Goal: Task Accomplishment & Management: Use online tool/utility

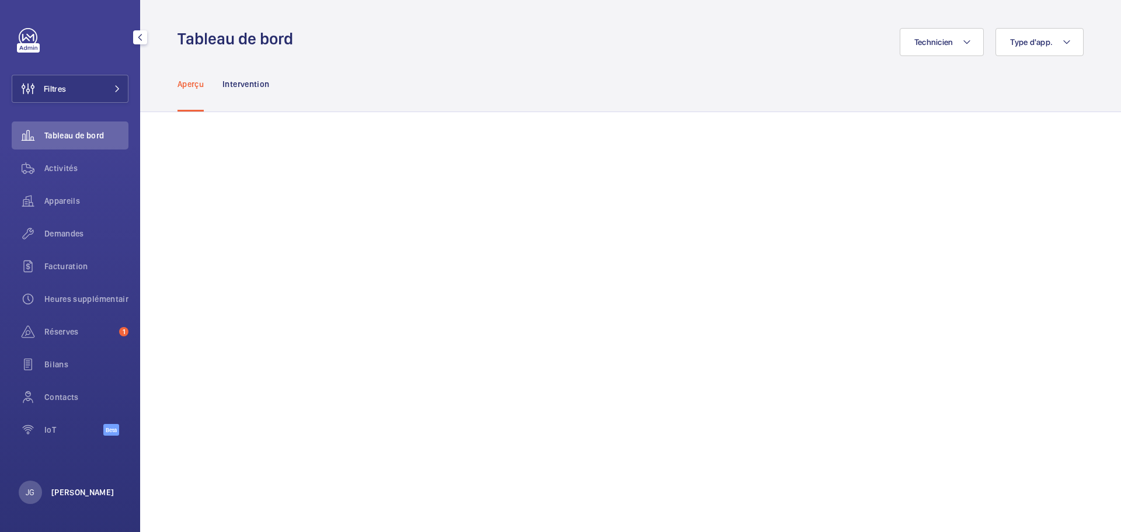
click at [61, 493] on p "[PERSON_NAME]" at bounding box center [82, 492] width 63 height 12
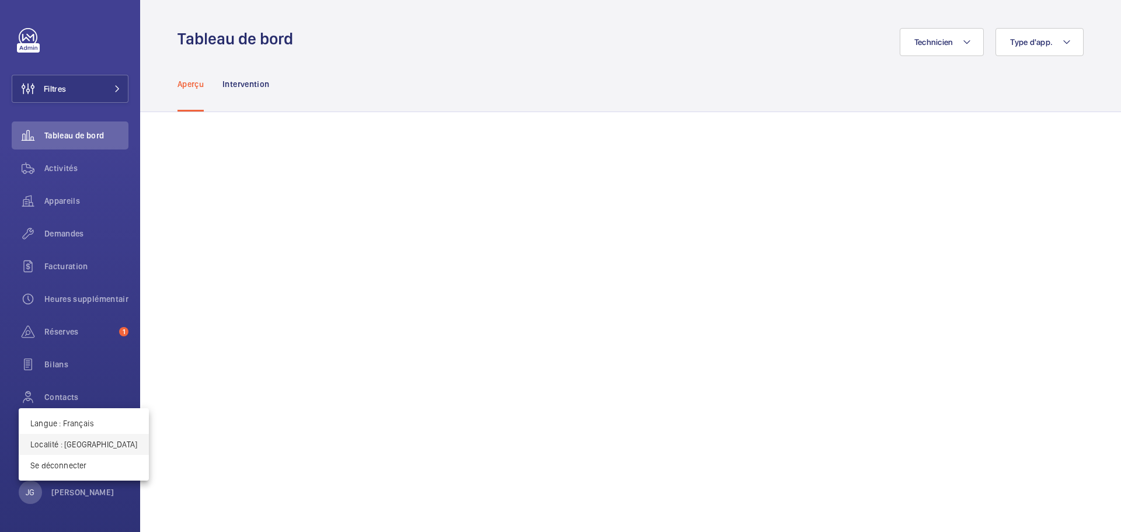
click at [89, 446] on p "Localité : Royaume-Uni" at bounding box center [83, 445] width 107 height 12
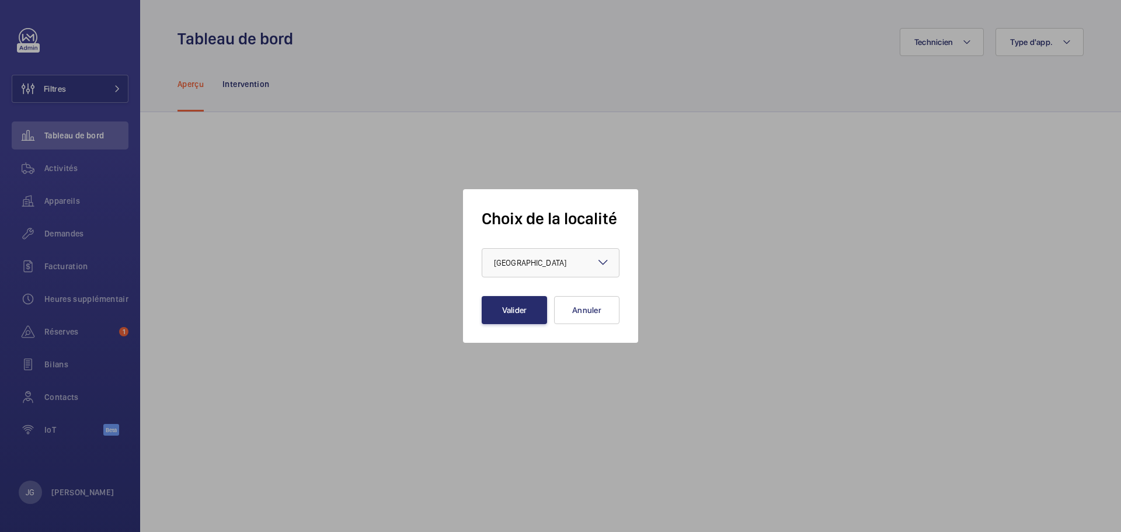
drag, startPoint x: 561, startPoint y: 267, endPoint x: 552, endPoint y: 278, distance: 14.1
click at [559, 266] on div "× Royaume-Uni" at bounding box center [545, 263] width 102 height 12
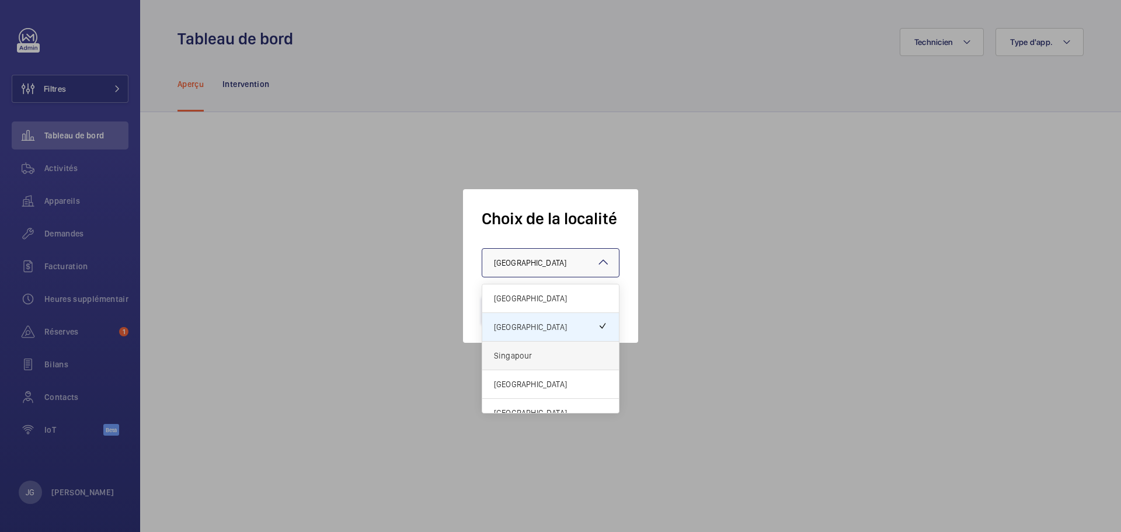
click at [527, 368] on div "Singapour" at bounding box center [550, 356] width 137 height 29
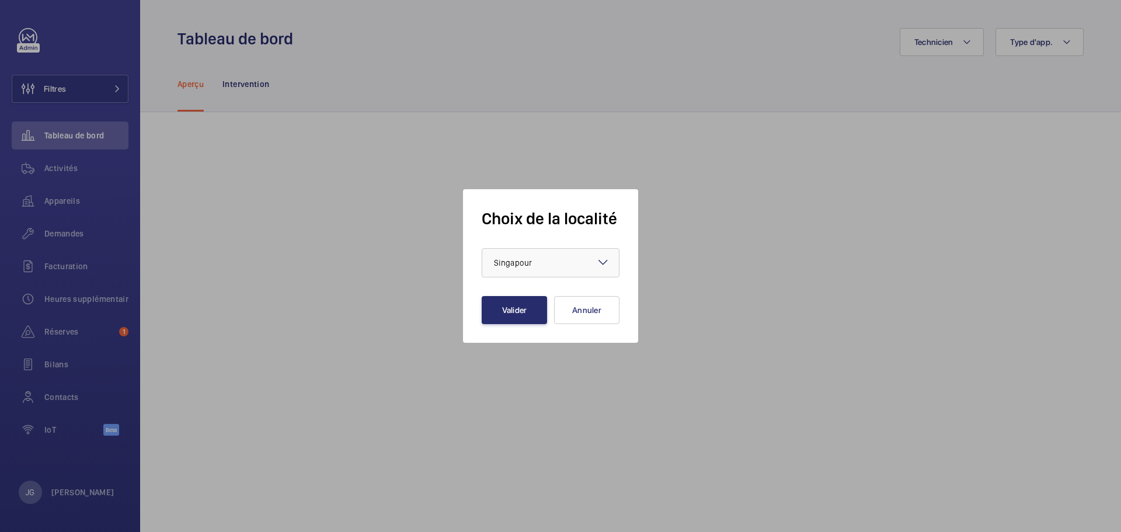
drag, startPoint x: 527, startPoint y: 368, endPoint x: 527, endPoint y: 351, distance: 17.5
click at [527, 351] on div at bounding box center [560, 266] width 1121 height 532
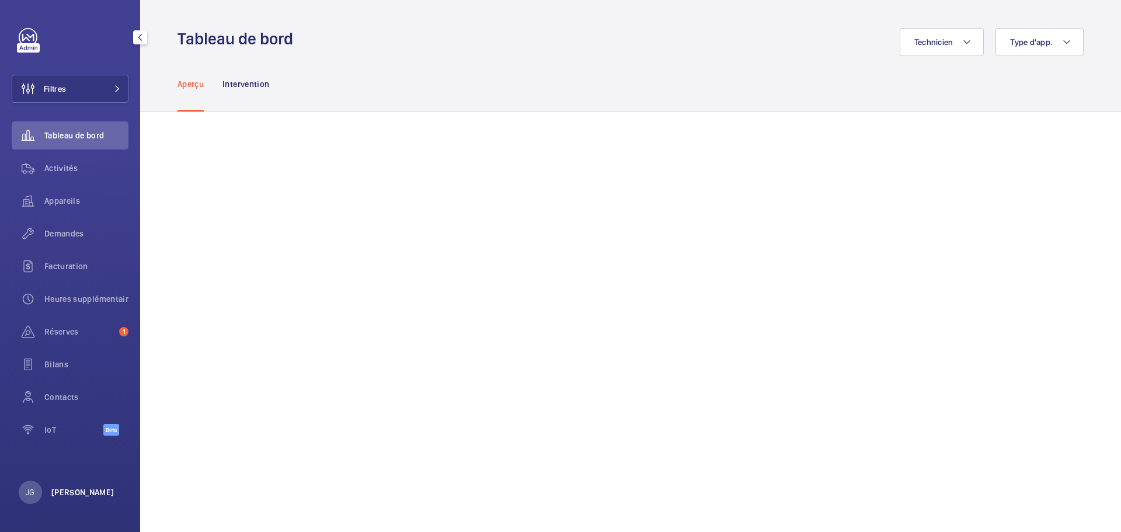
click at [65, 486] on p "[PERSON_NAME]" at bounding box center [82, 492] width 63 height 12
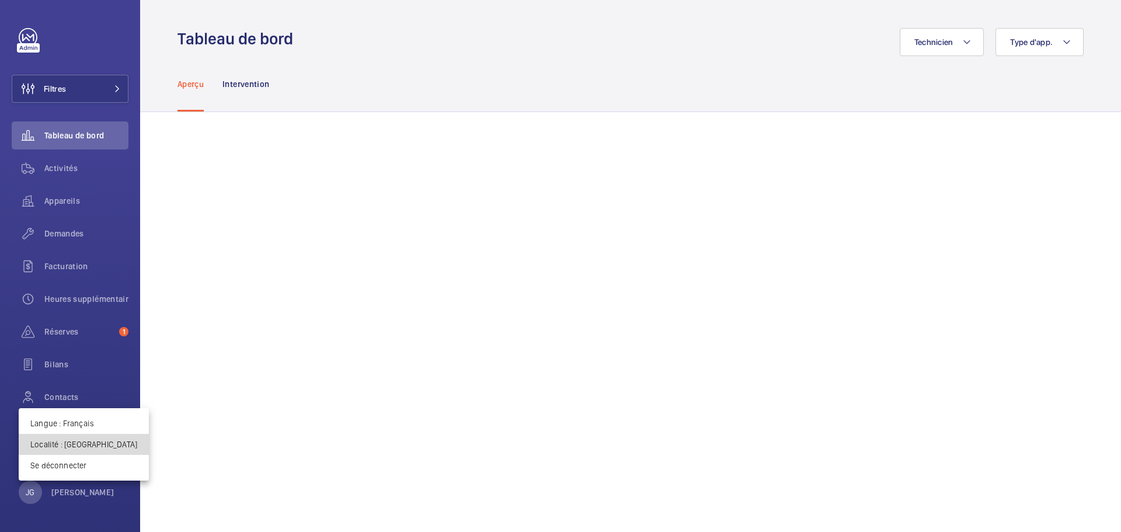
click at [87, 439] on p "Localité : Royaume-Uni" at bounding box center [83, 445] width 107 height 12
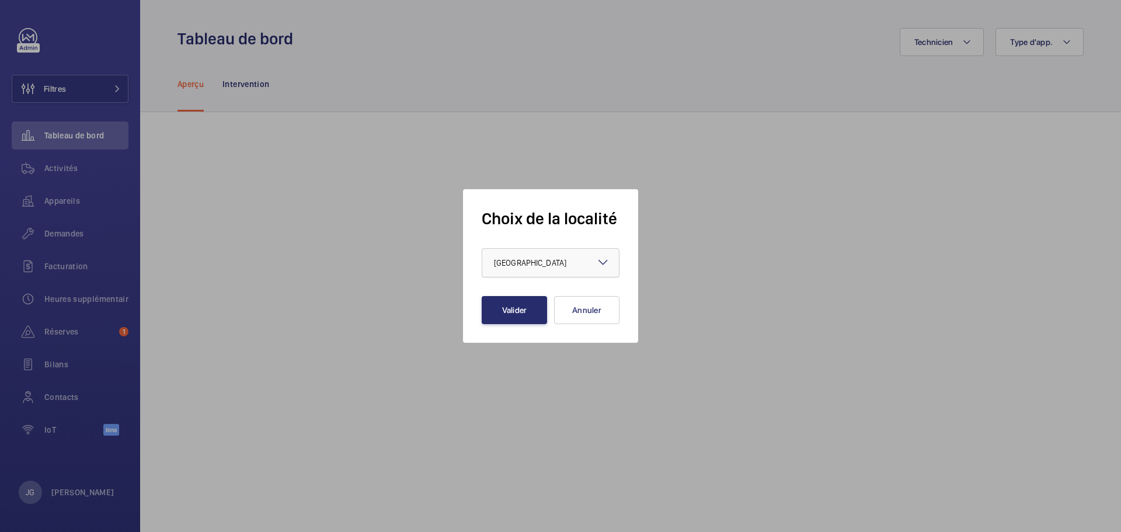
click at [539, 266] on span "Royaume-Uni" at bounding box center [530, 262] width 72 height 9
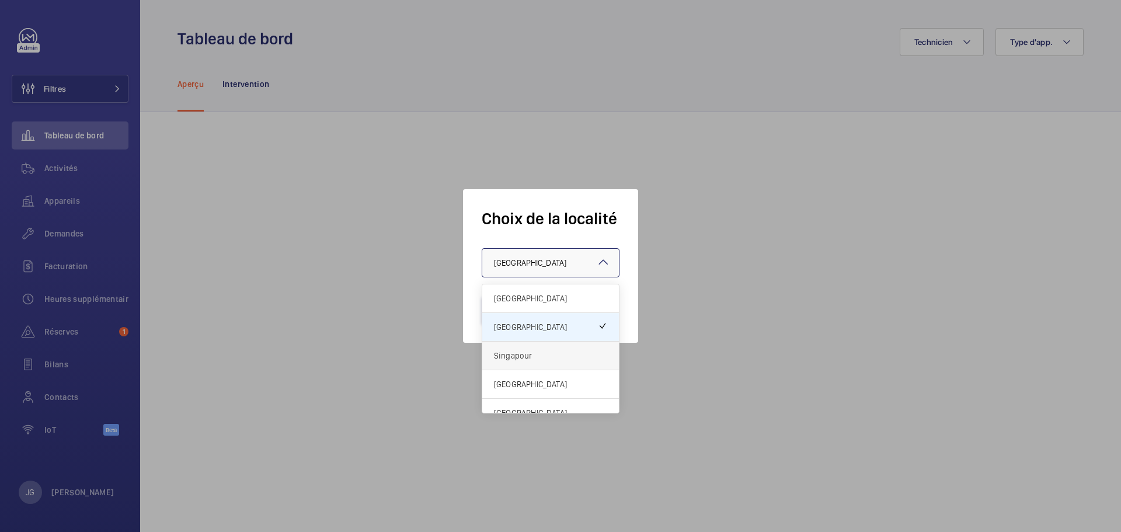
click at [515, 354] on span "Singapour" at bounding box center [550, 356] width 113 height 12
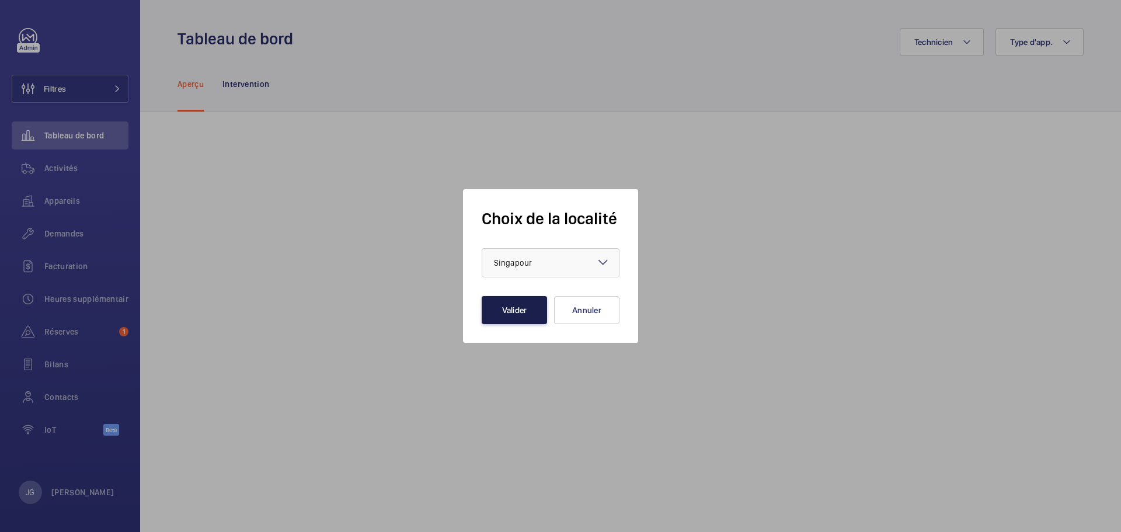
click at [507, 307] on button "Valider" at bounding box center [514, 310] width 65 height 28
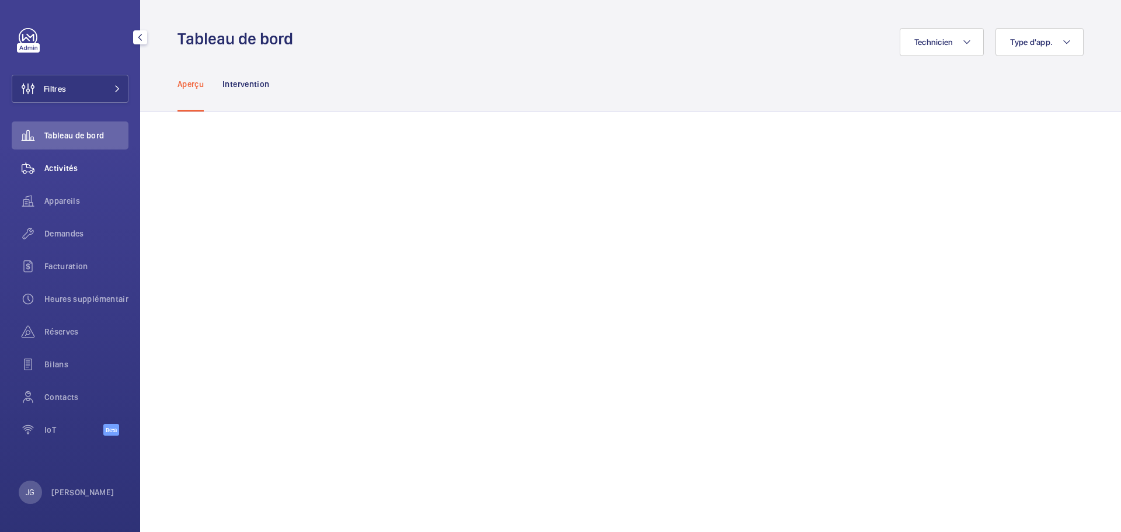
click at [90, 166] on span "Activités" at bounding box center [86, 168] width 84 height 12
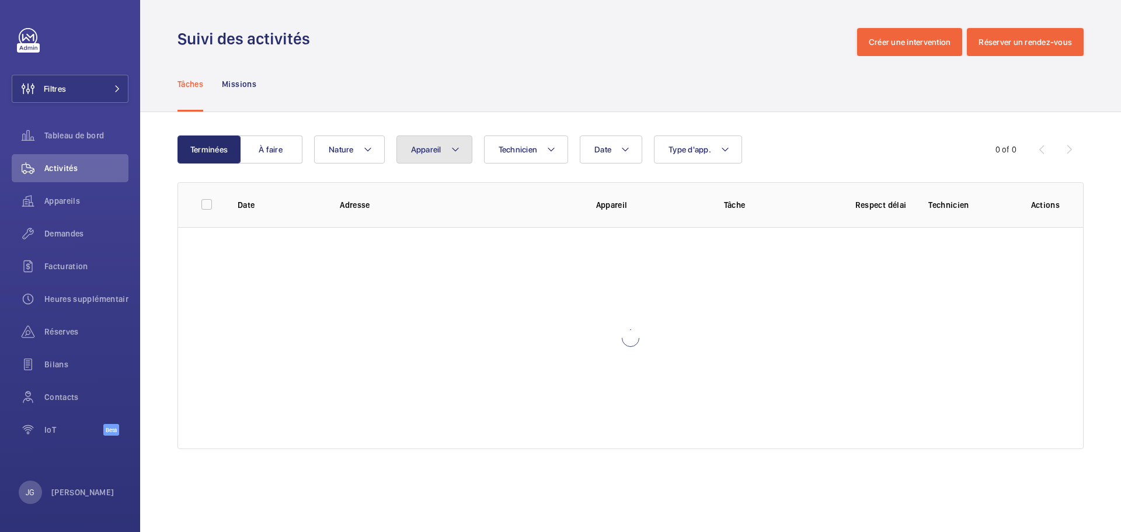
click at [434, 150] on span "Appareil" at bounding box center [426, 149] width 30 height 9
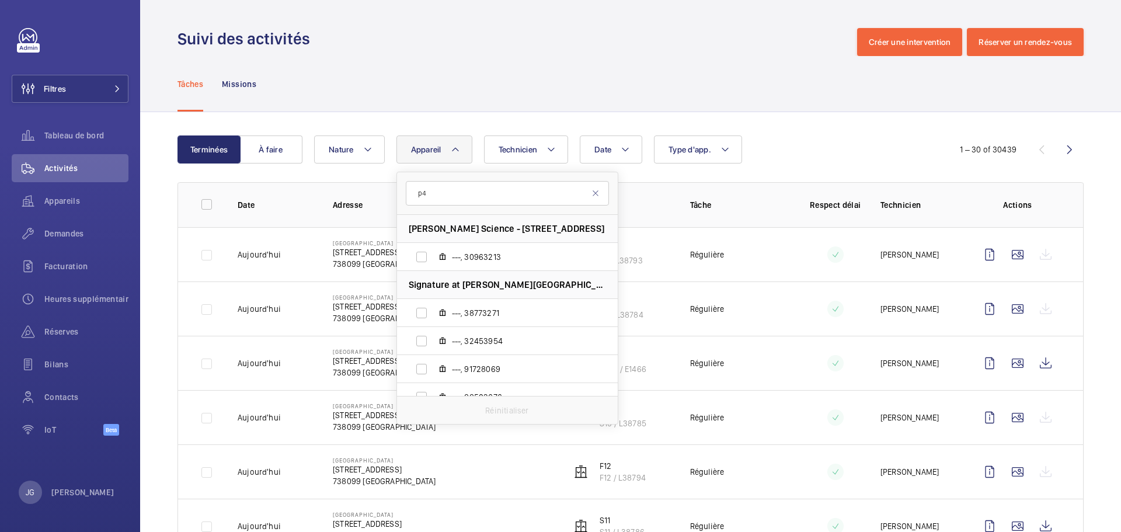
click at [461, 196] on input "p4" at bounding box center [507, 193] width 203 height 25
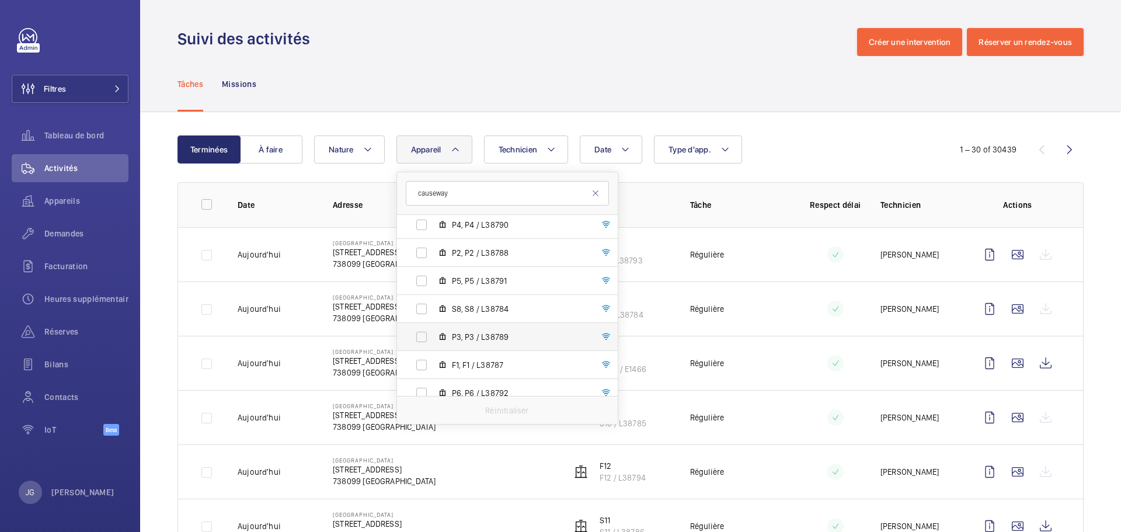
scroll to position [629, 0]
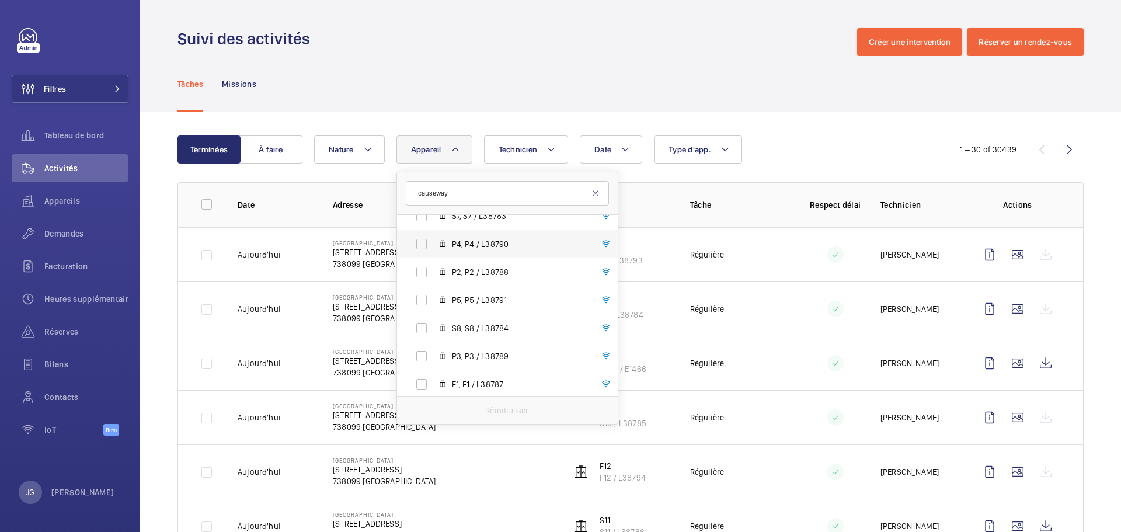
type input "causeway"
click at [423, 247] on label "P4, P4 / L38790" at bounding box center [498, 244] width 202 height 28
click at [423, 247] on input "P4, P4 / L38790" at bounding box center [421, 243] width 23 height 23
checkbox input "true"
click at [831, 140] on div "Date Technicien Appareil [STREET_ADDRESS] - [STREET_ADDRESS], ESB7 / E1478 ESA9…" at bounding box center [628, 149] width 629 height 28
